Goal: Obtain resource: Obtain resource

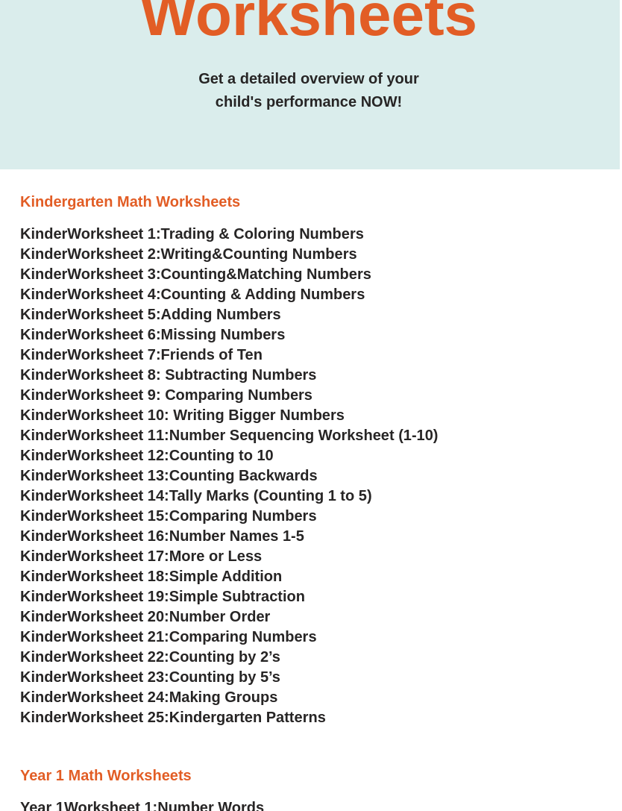
scroll to position [254, 2]
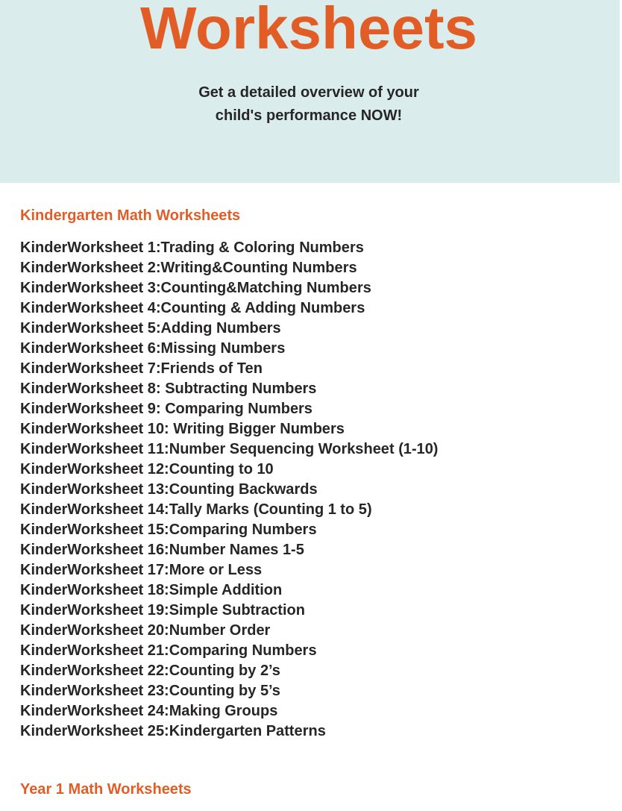
click at [301, 251] on span "Trading & Coloring Numbers" at bounding box center [262, 247] width 203 height 16
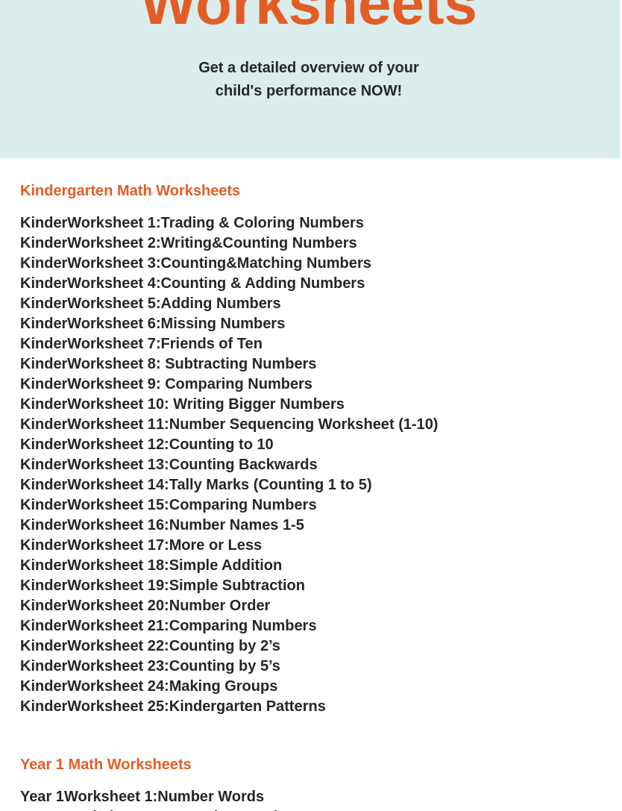
click at [344, 244] on span "Counting Numbers" at bounding box center [290, 242] width 134 height 16
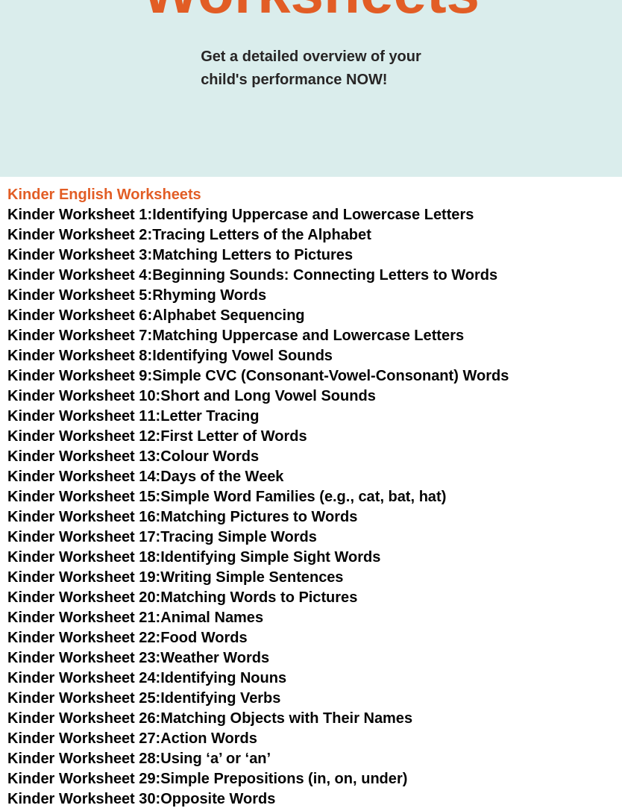
scroll to position [293, 0]
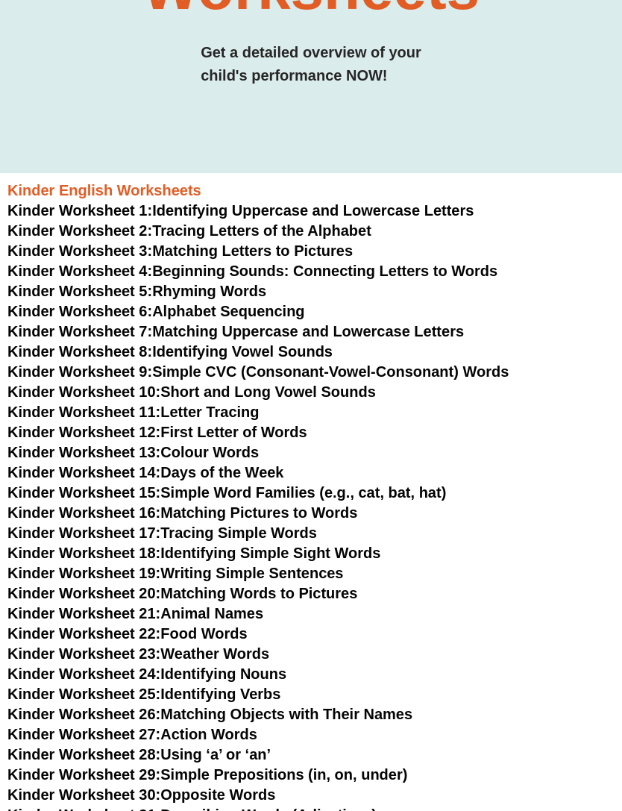
click at [412, 332] on link "Kinder Worksheet 7: Matching Uppercase and Lowercase Letters" at bounding box center [235, 332] width 456 height 16
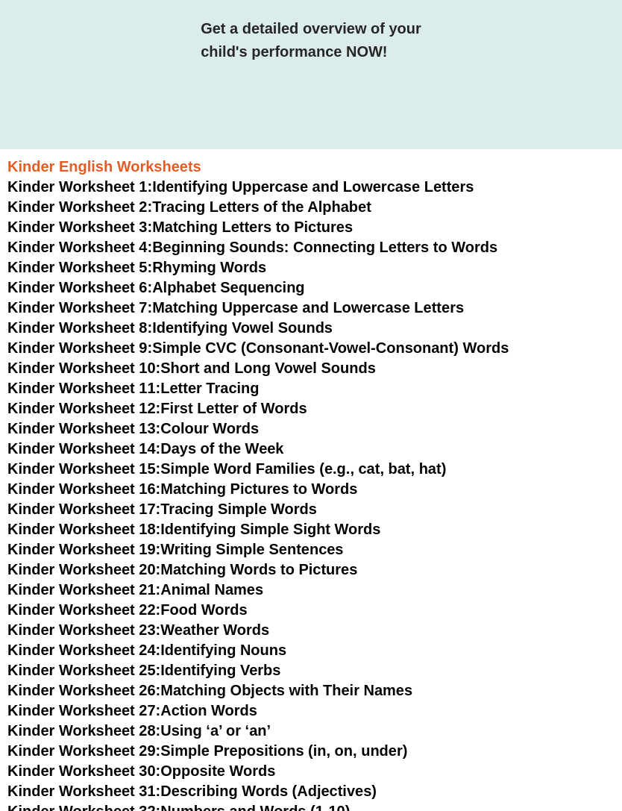
click at [316, 324] on link "Kinder Worksheet 8: Identifying Vowel Sounds" at bounding box center [169, 327] width 325 height 16
click at [392, 343] on link "Kinder Worksheet 9: Simple CVC (Consonant-Vowel-Consonant) Words" at bounding box center [257, 347] width 501 height 16
click at [250, 427] on link "Kinder Worksheet 13: Colour Words" at bounding box center [132, 428] width 251 height 16
click at [274, 452] on link "Kinder Worksheet 14: Days of the Week" at bounding box center [145, 448] width 277 height 16
click at [268, 443] on link "Kinder Worksheet 14: Days of the Week" at bounding box center [145, 448] width 277 height 16
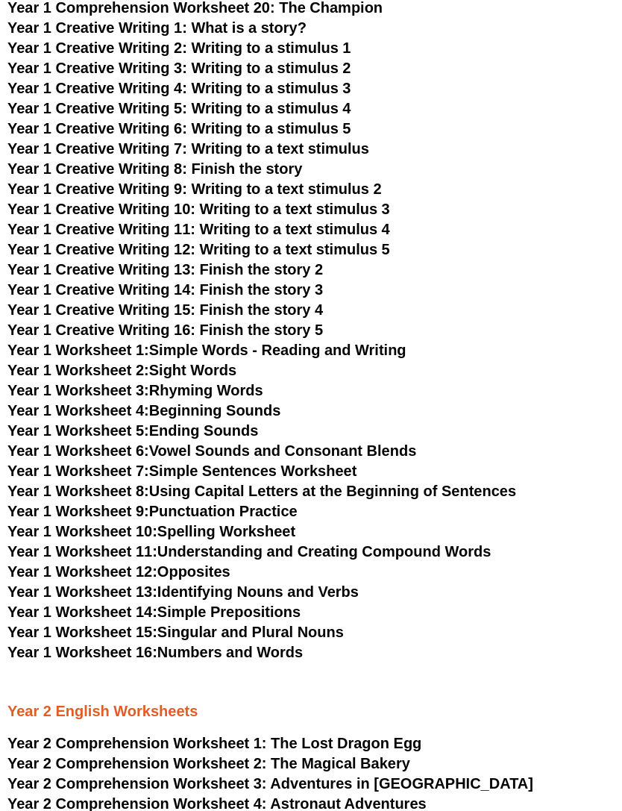
scroll to position [1784, 0]
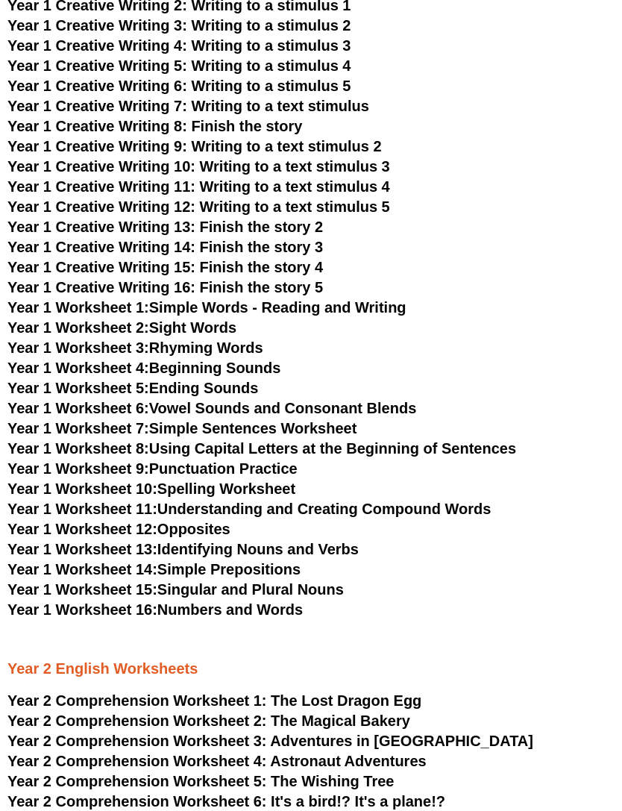
click at [342, 300] on link "Year 1 Worksheet 1: Simple Words - Reading and Writing" at bounding box center [206, 308] width 399 height 16
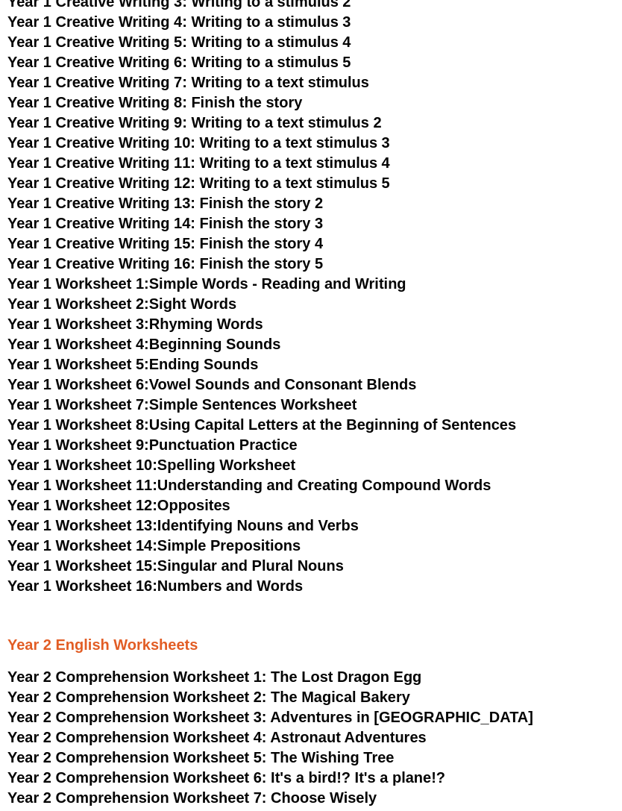
click at [231, 305] on link "Year 1 Worksheet 2: Sight Words" at bounding box center [121, 303] width 229 height 16
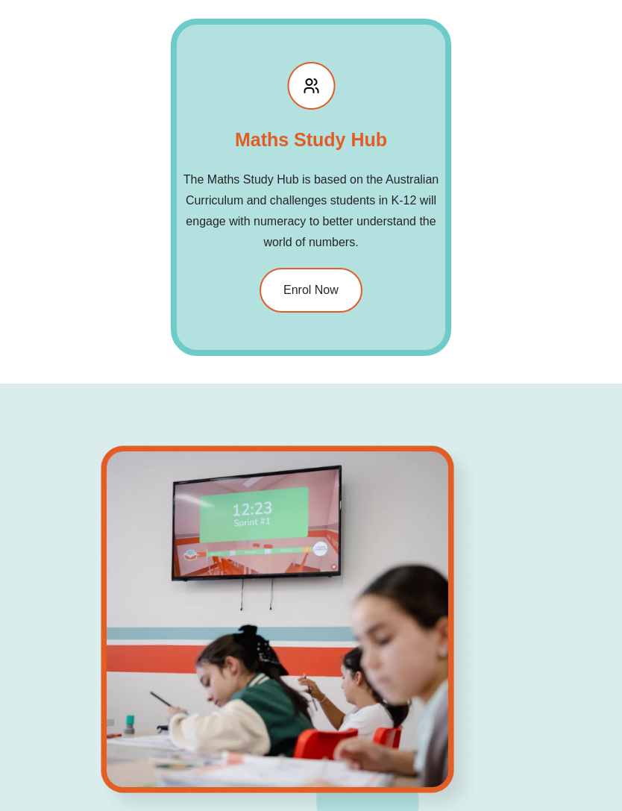
scroll to position [2930, 0]
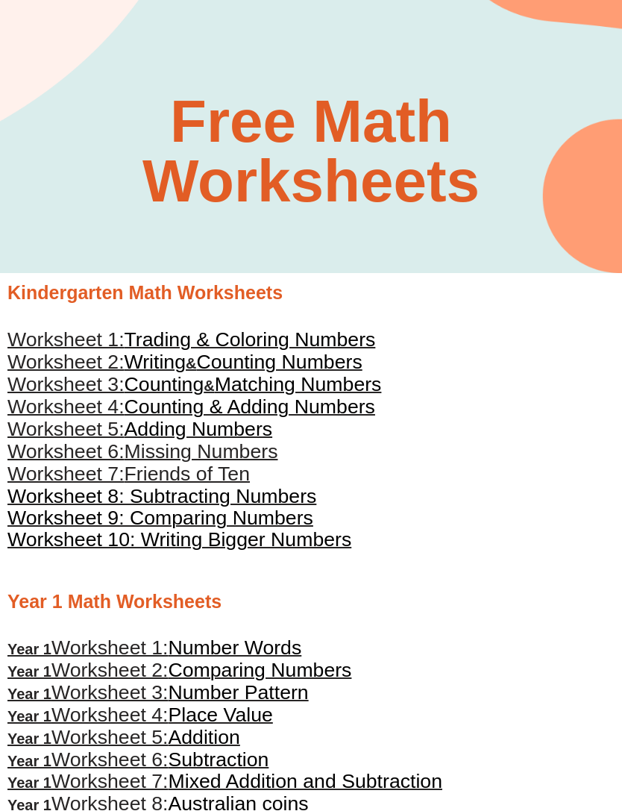
scroll to position [89, 0]
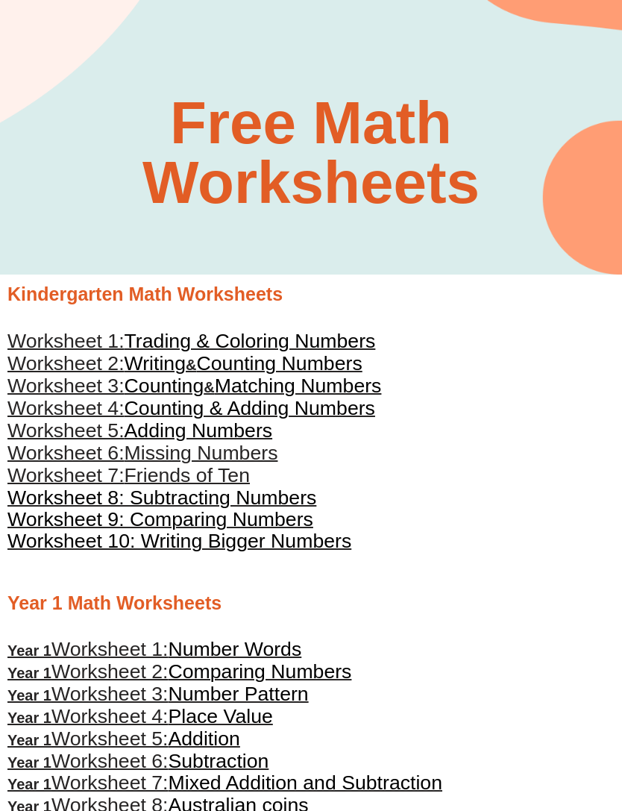
click at [332, 342] on span "Trading & Coloring Numbers" at bounding box center [250, 341] width 251 height 22
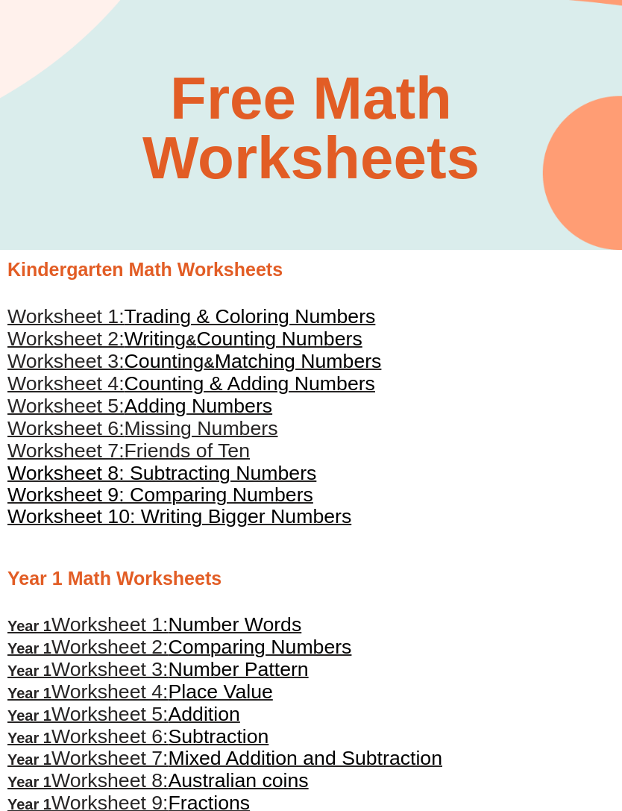
click at [336, 345] on span "Counting Numbers" at bounding box center [279, 338] width 166 height 22
